Goal: Information Seeking & Learning: Understand process/instructions

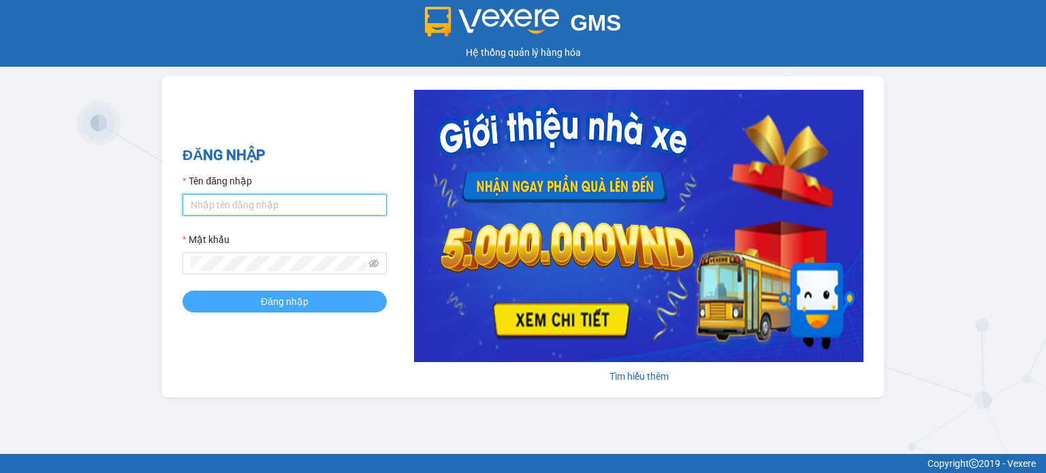
type input "vphknhittt.hkot"
click at [281, 309] on span "Đăng nhập" at bounding box center [285, 301] width 48 height 15
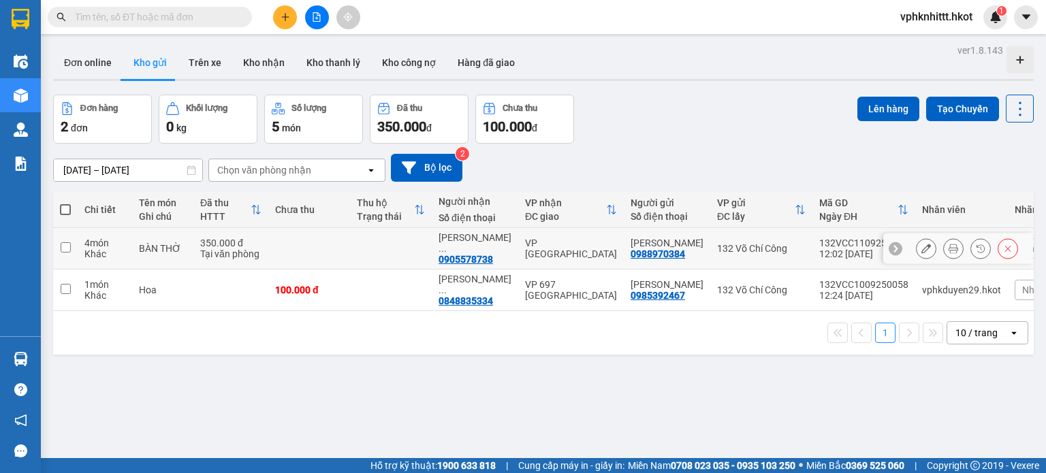
click at [932, 245] on div at bounding box center [967, 248] width 102 height 20
click at [949, 245] on icon at bounding box center [954, 249] width 10 height 10
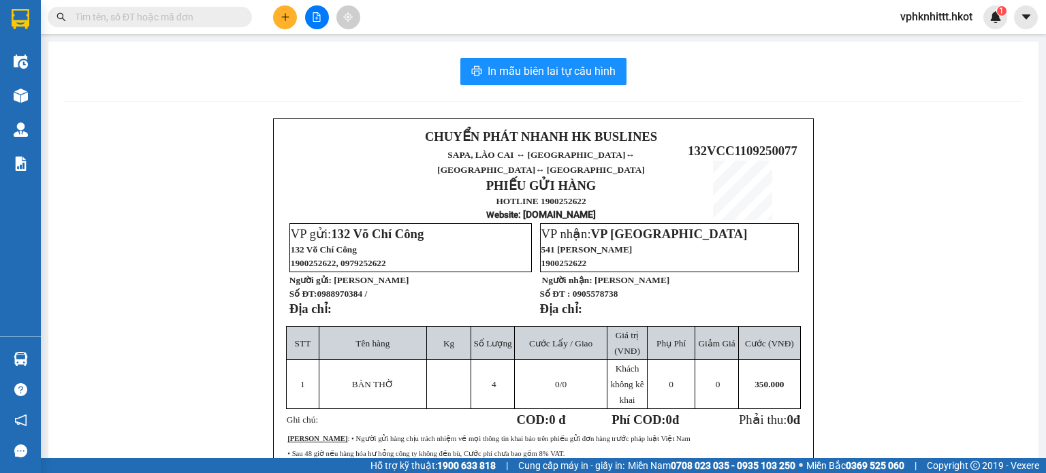
scroll to position [136, 0]
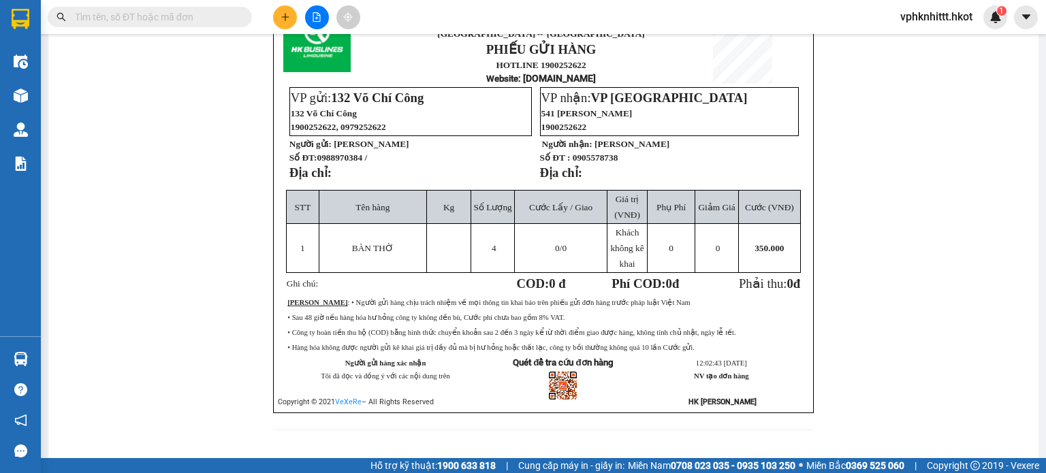
drag, startPoint x: 495, startPoint y: 321, endPoint x: 599, endPoint y: 309, distance: 104.3
click at [599, 309] on td "Lưu ý : • Người gửi hàng chịu trách nhiệm về mọi thông tin khai báo trên phiếu …" at bounding box center [543, 309] width 512 height 30
click at [614, 307] on td "Lưu ý : • Người gửi hàng chịu trách nhiệm về mọi thông tin khai báo trên phiếu …" at bounding box center [543, 309] width 512 height 30
drag, startPoint x: 875, startPoint y: 78, endPoint x: 823, endPoint y: 149, distance: 87.7
click at [875, 78] on div "CHUYỂN PHÁT NHANH HK BUSLINES SAPA, LÀO CAI ↔ HÀ NỘI ↔ HUẾ ↔ ĐÀ NẴNG PHIẾU GỬI …" at bounding box center [544, 214] width 958 height 465
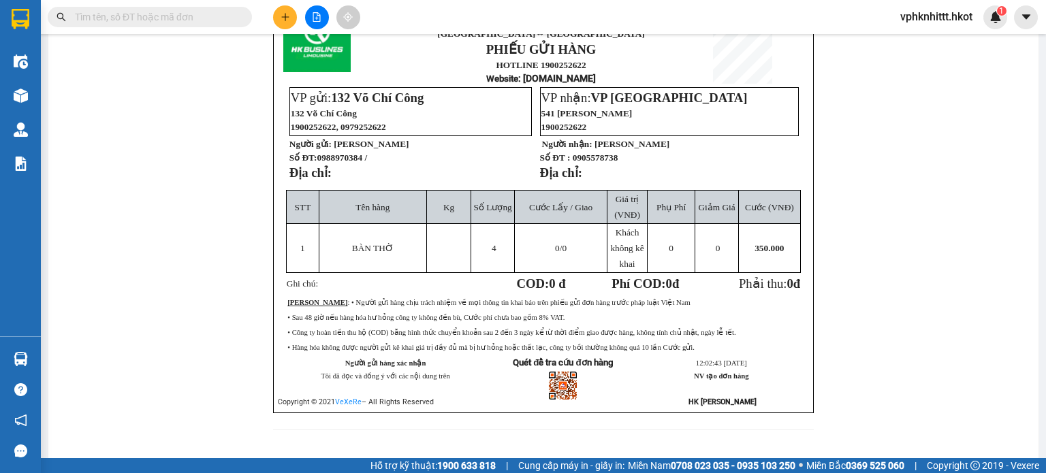
drag, startPoint x: 281, startPoint y: 294, endPoint x: 698, endPoint y: 343, distance: 420.4
click at [698, 343] on div "CHUYỂN PHÁT NHANH HK BUSLINES SAPA, LÀO CAI ↔ HÀ NỘI ↔ HUẾ ↔ ĐÀ NẴNG PHIẾU GỬI …" at bounding box center [543, 197] width 541 height 431
copy div "Lưu ý : • Người gửi hàng chịu trách nhiệm về mọi thông tin khai báo trên phiếu …"
click at [217, 433] on div "CHUYỂN PHÁT NHANH HK BUSLINES SAPA, LÀO CAI ↔ HÀ NỘI ↔ HUẾ ↔ ĐÀ NẴNG PHIẾU GỬI …" at bounding box center [544, 214] width 958 height 465
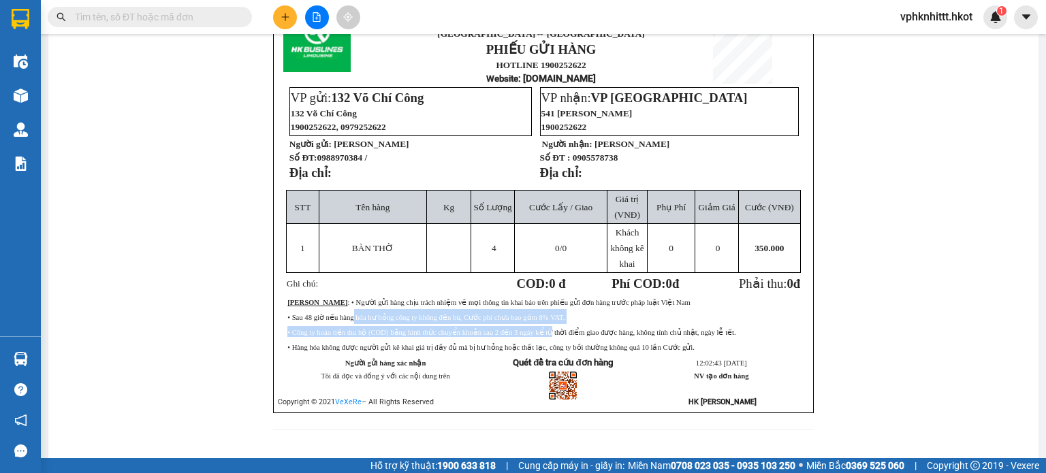
drag, startPoint x: 330, startPoint y: 310, endPoint x: 539, endPoint y: 310, distance: 208.4
click at [537, 314] on span "• Sau 48 giờ nếu hàng hóa hư hỏng công ty không đền bù, Cước phí chưa bao gồm 8…" at bounding box center [425, 317] width 277 height 7
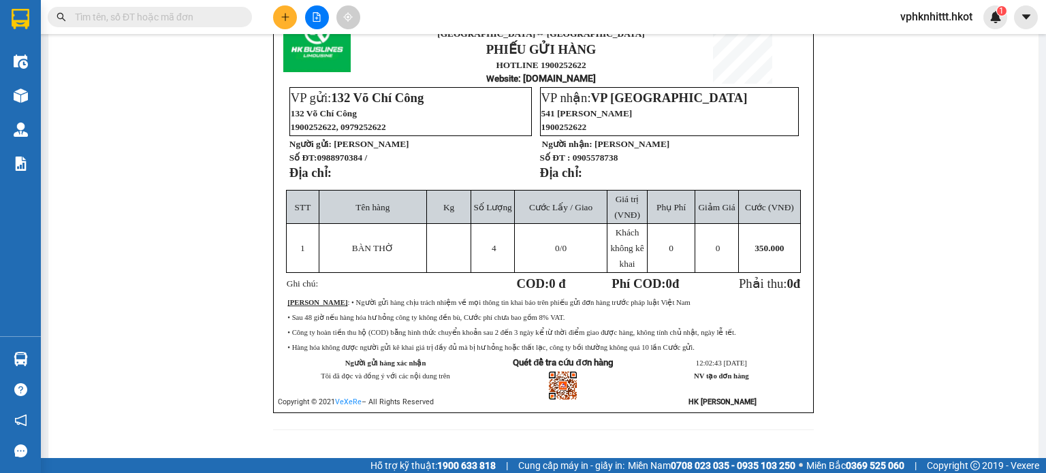
click at [572, 307] on td "Lưu ý : • Người gửi hàng chịu trách nhiệm về mọi thông tin khai báo trên phiếu …" at bounding box center [543, 309] width 512 height 30
drag, startPoint x: 306, startPoint y: 339, endPoint x: 707, endPoint y: 332, distance: 401.2
click at [707, 339] on td "• Hàng hóa không được người gửi kê khai giá trị đầy đủ mà bị hư hỏng hoặc thất …" at bounding box center [543, 346] width 512 height 15
